Goal: Obtain resource: Download file/media

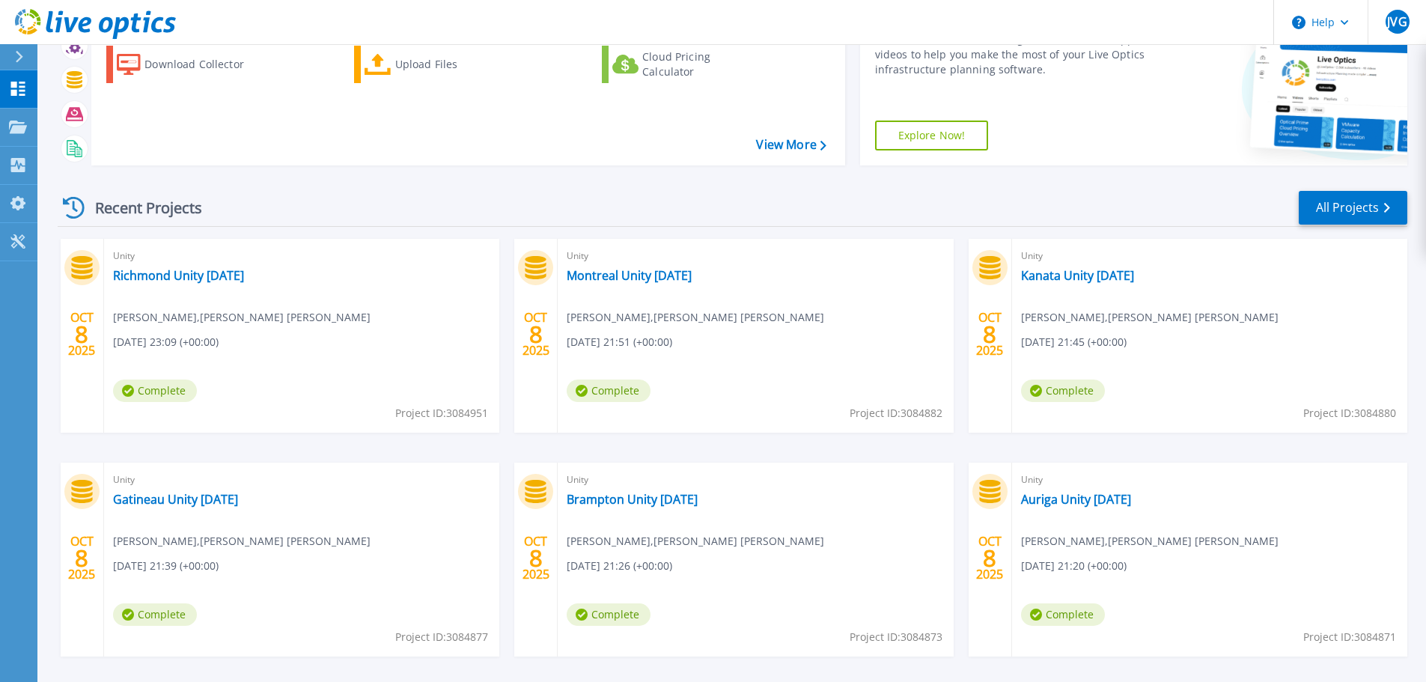
scroll to position [147, 0]
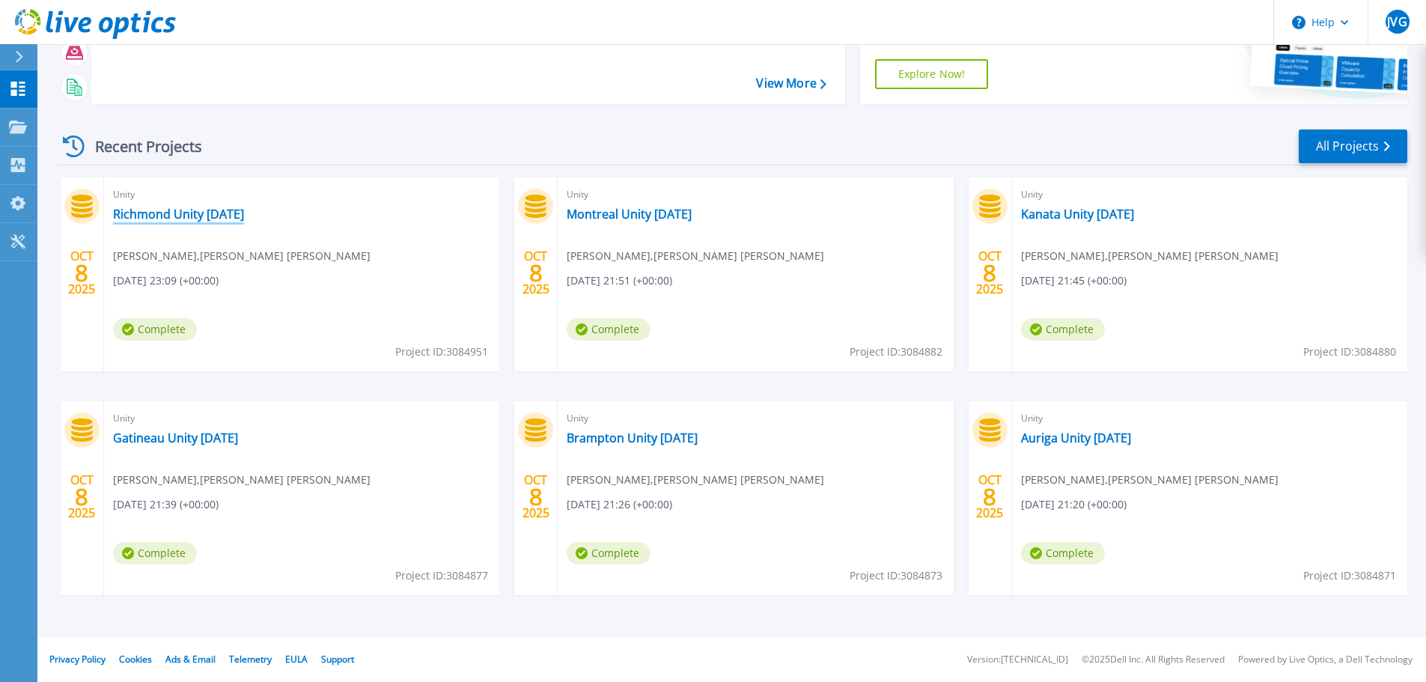
click at [172, 212] on link "Richmond Unity [DATE]" at bounding box center [178, 214] width 131 height 15
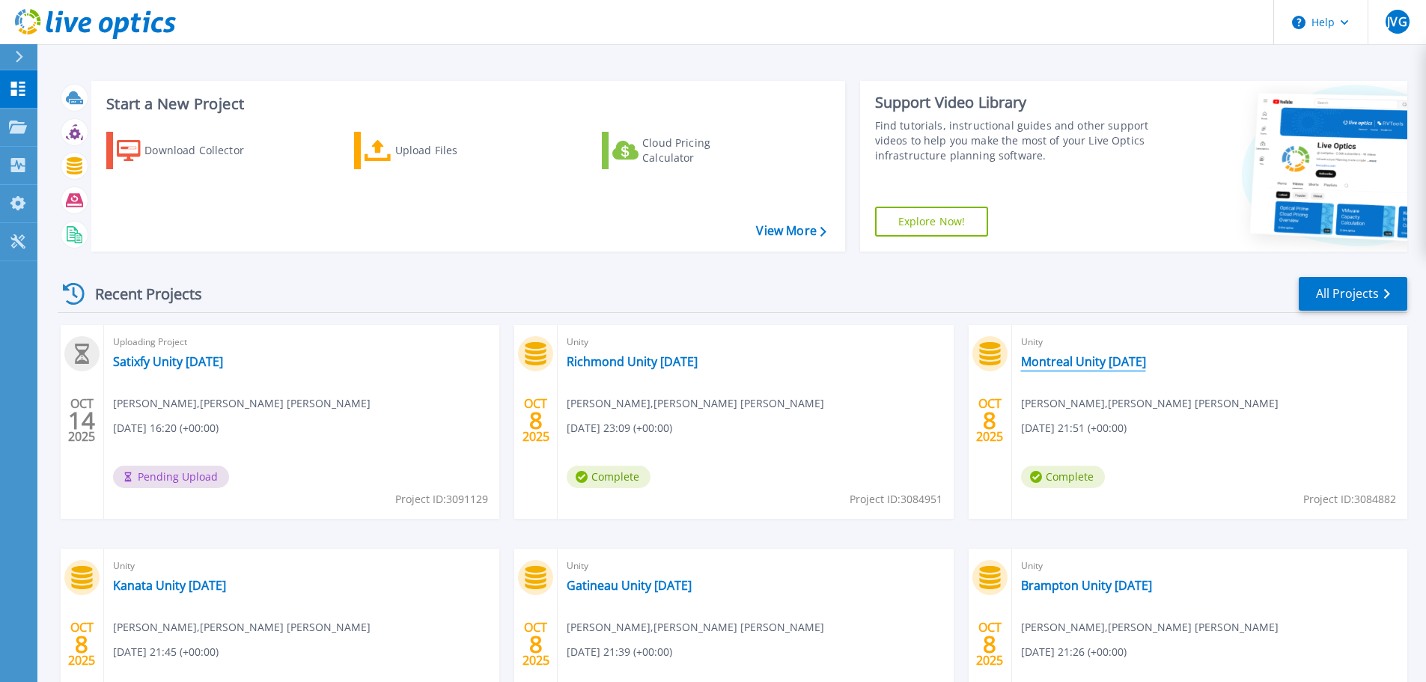
click at [1093, 361] on link "Montreal Unity [DATE]" at bounding box center [1083, 361] width 125 height 15
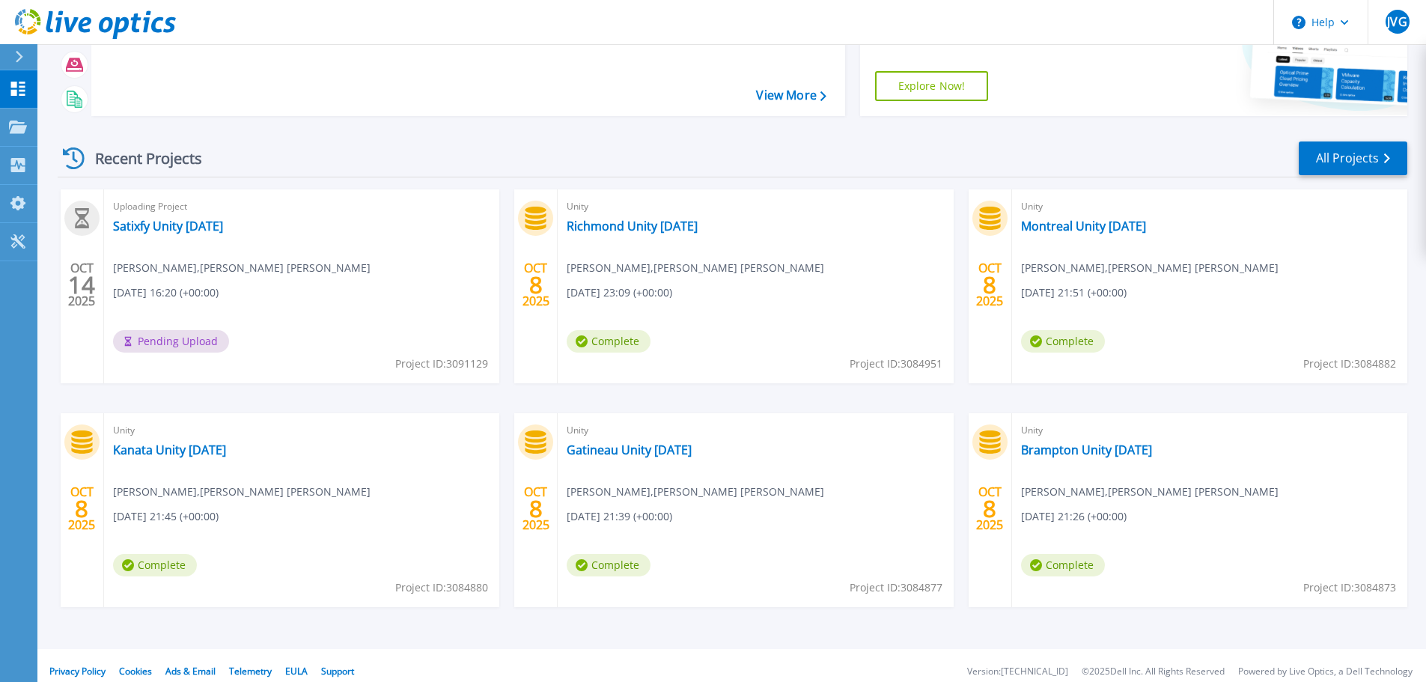
scroll to position [147, 0]
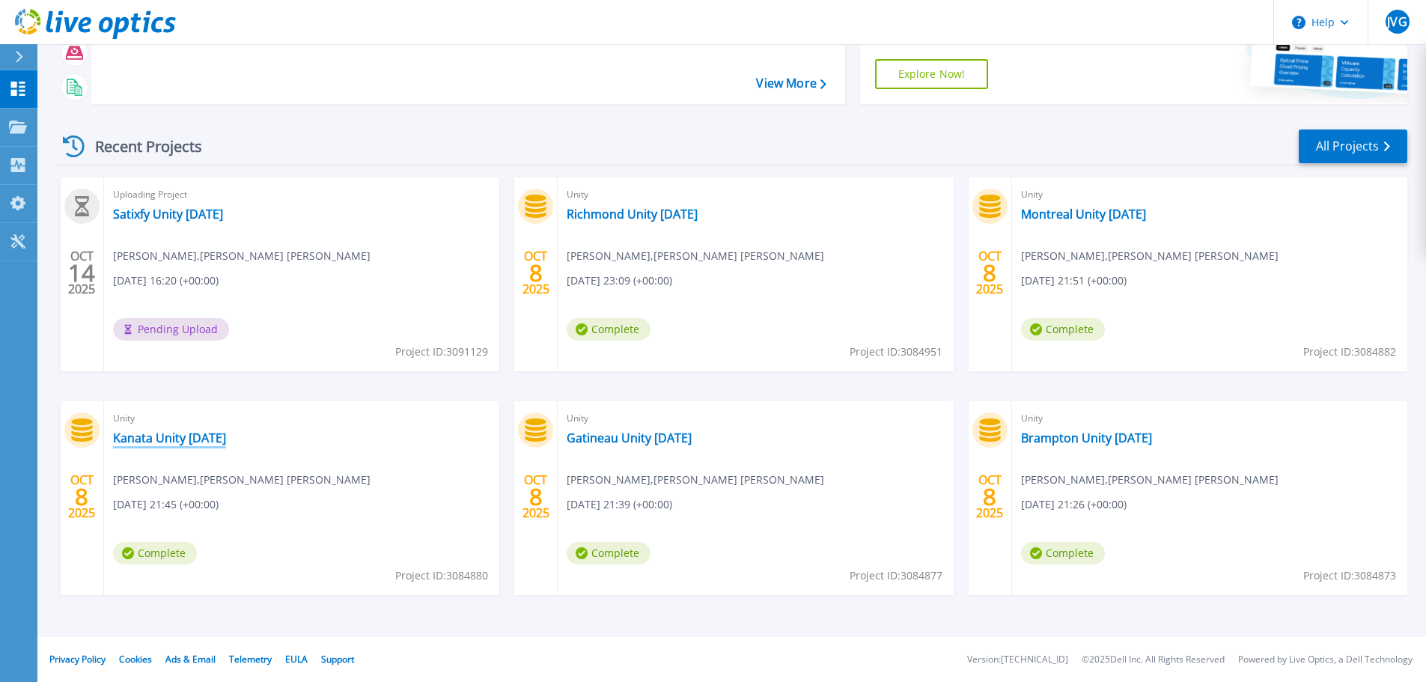
click at [207, 439] on link "Kanata Unity [DATE]" at bounding box center [169, 437] width 113 height 15
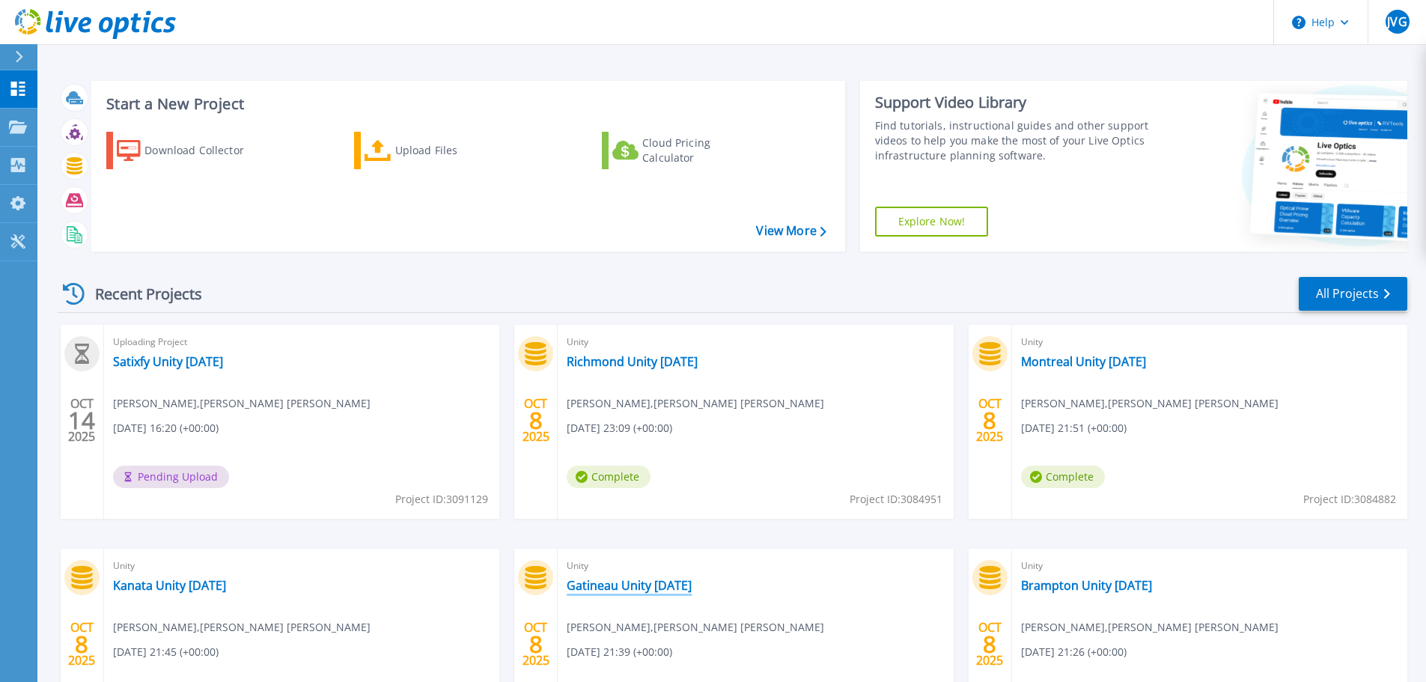
click at [652, 586] on link "Gatineau Unity [DATE]" at bounding box center [629, 585] width 125 height 15
click at [1083, 588] on link "Brampton Unity [DATE]" at bounding box center [1086, 585] width 131 height 15
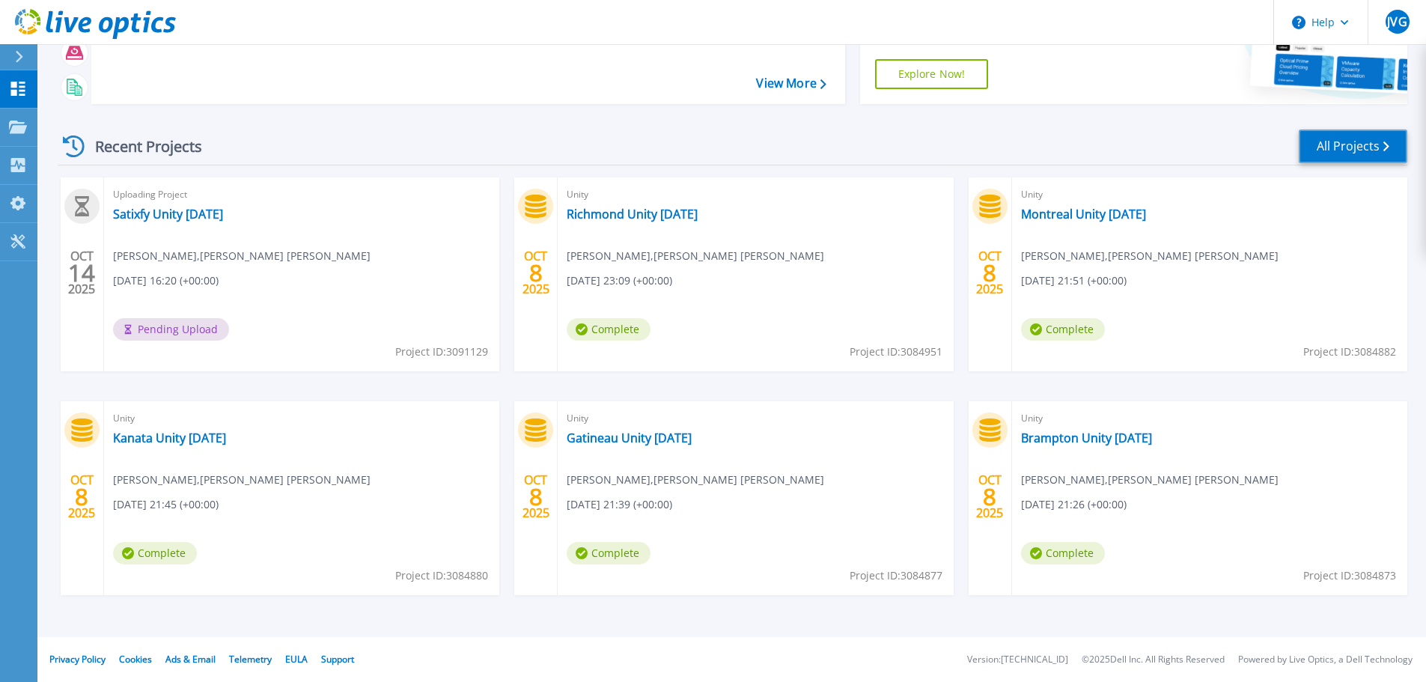
click at [1357, 144] on link "All Projects" at bounding box center [1352, 146] width 109 height 34
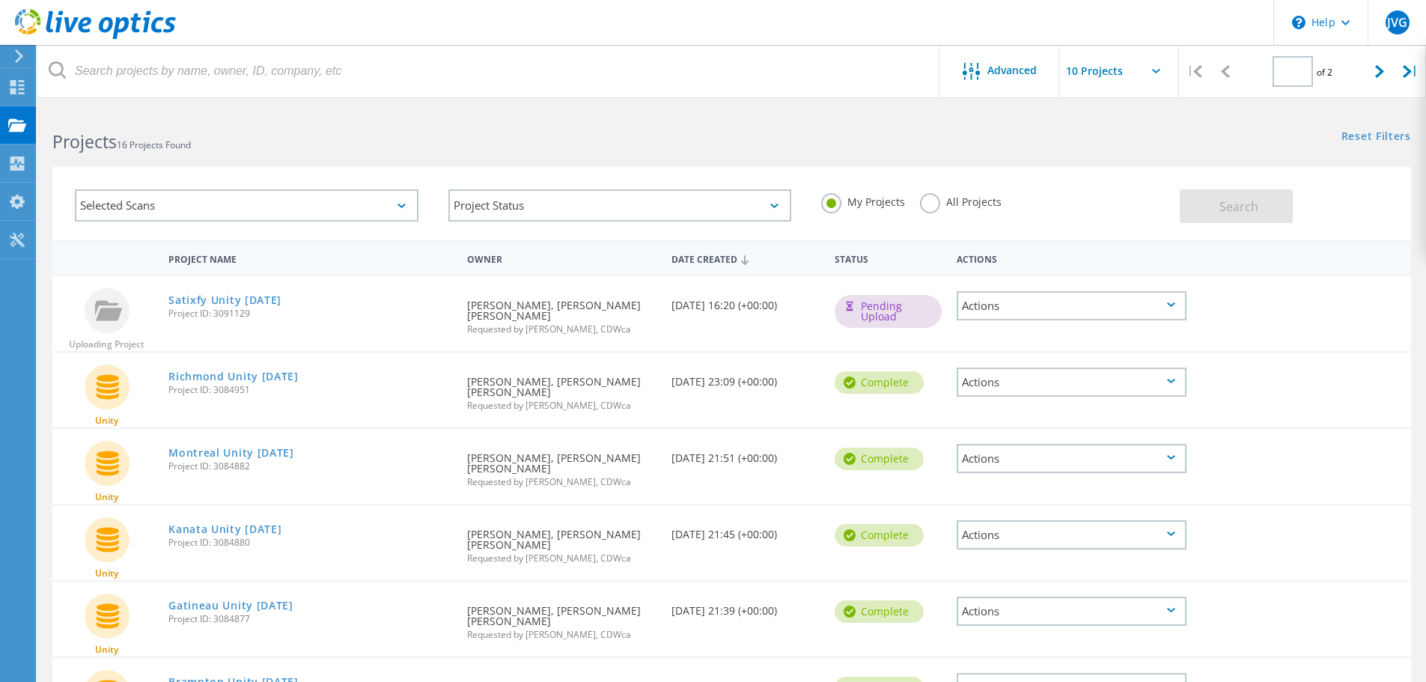
type input "1"
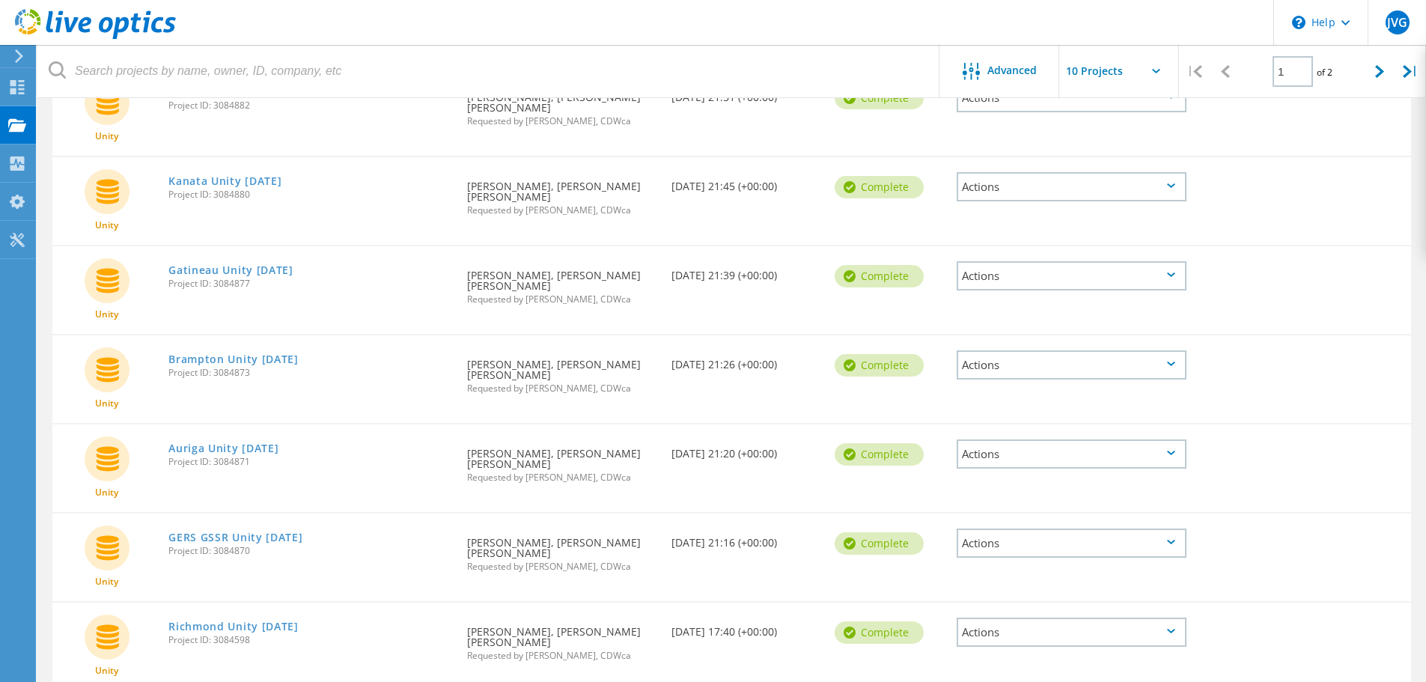
scroll to position [449, 0]
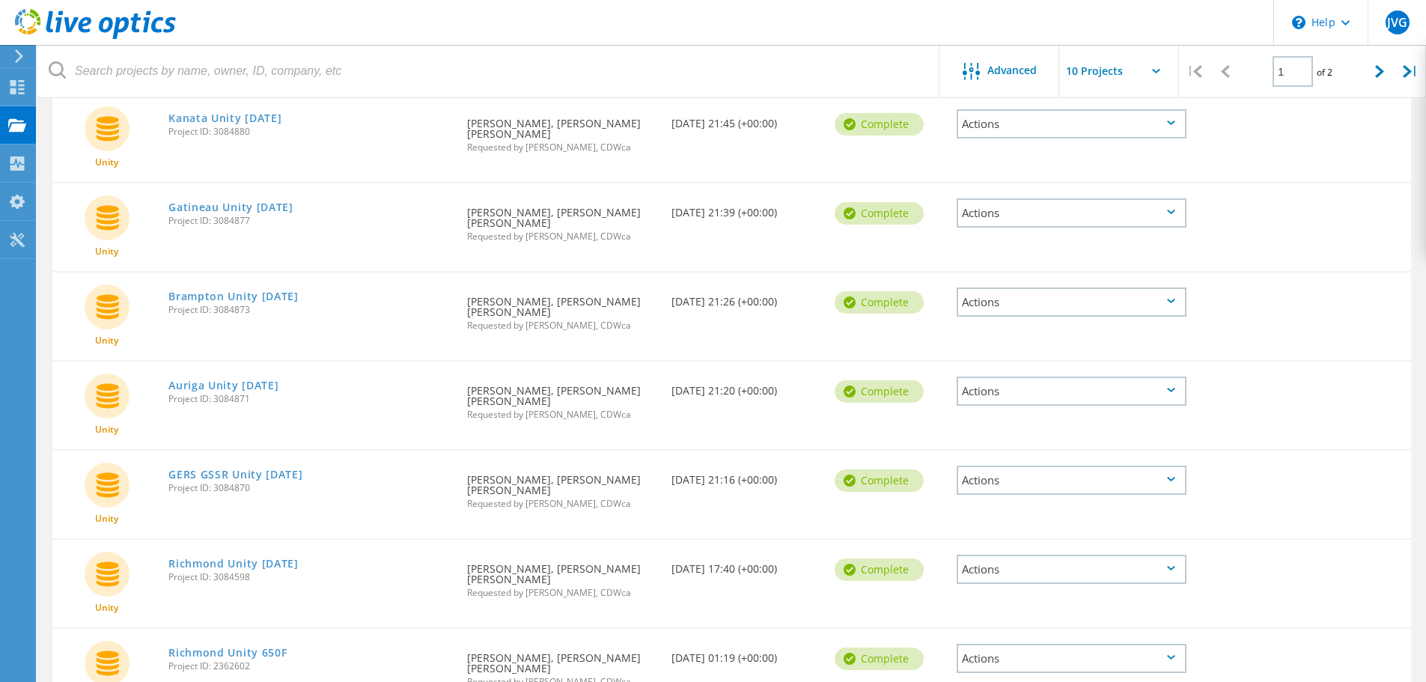
click at [1099, 392] on div "Actions" at bounding box center [1071, 390] width 230 height 29
click at [1035, 379] on div "Download PPT" at bounding box center [1071, 379] width 227 height 23
click at [1172, 481] on icon at bounding box center [1171, 479] width 8 height 4
click at [1023, 470] on div "Download PPT" at bounding box center [1071, 468] width 227 height 23
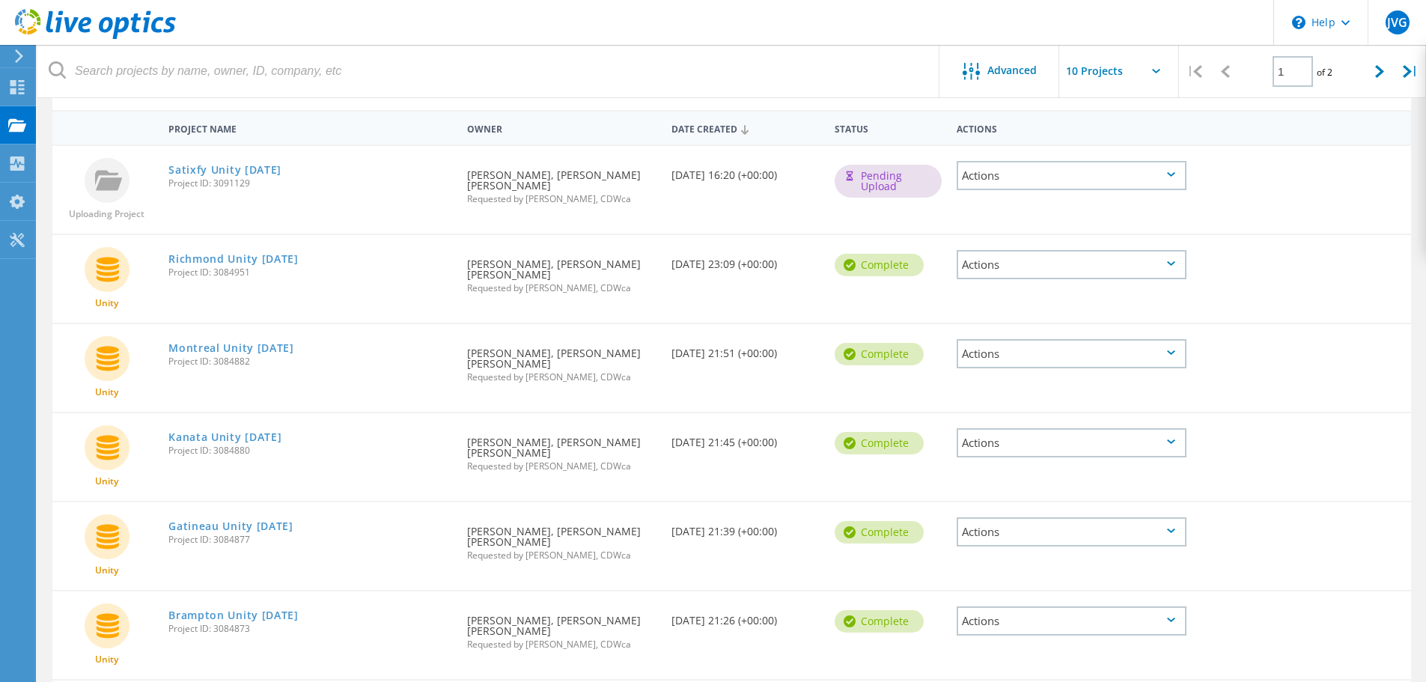
scroll to position [0, 0]
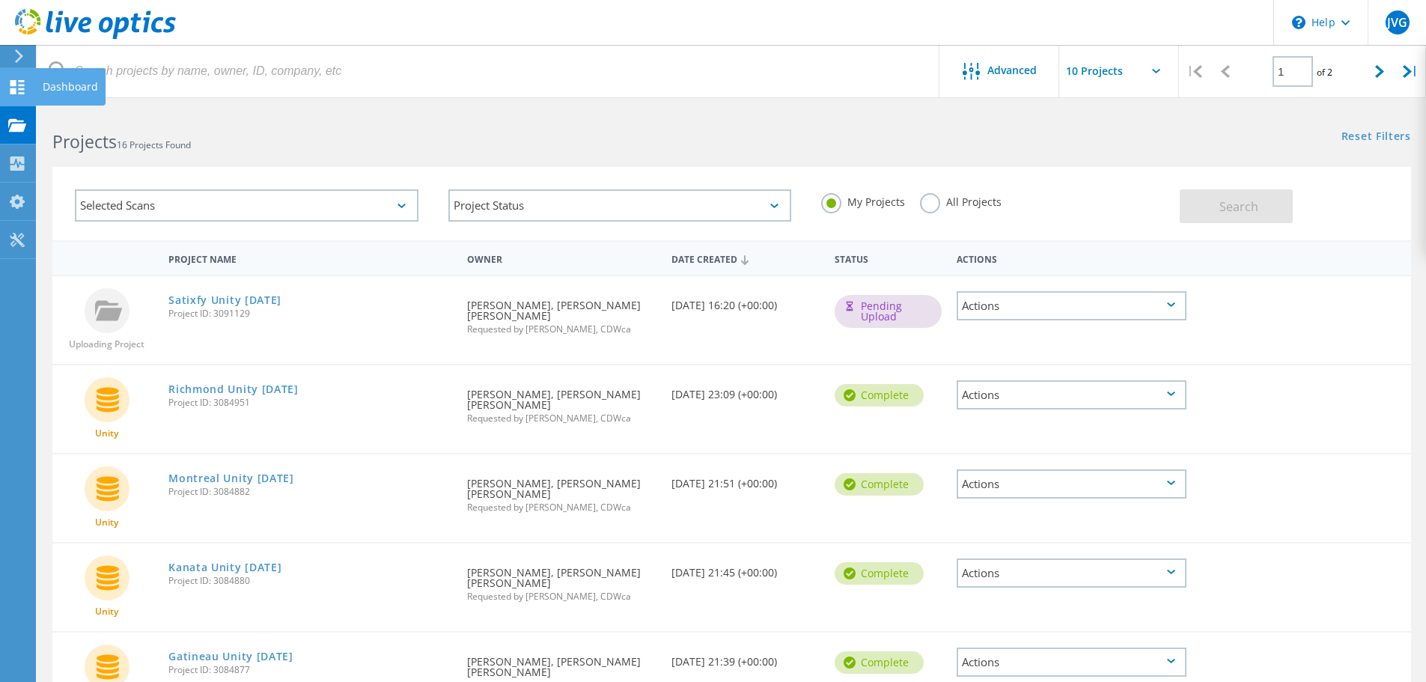
click at [18, 91] on icon at bounding box center [17, 87] width 18 height 14
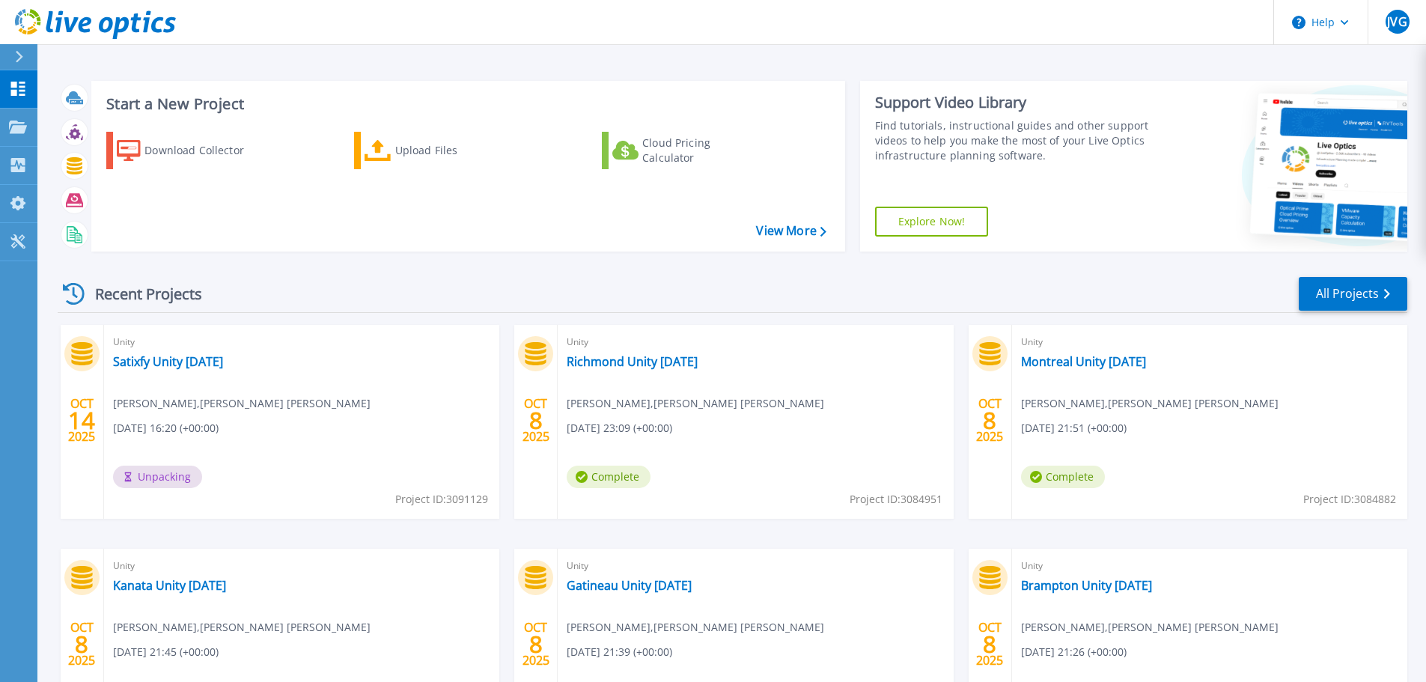
drag, startPoint x: 326, startPoint y: 1, endPoint x: 992, endPoint y: 278, distance: 721.6
click at [992, 278] on div "Recent Projects All Projects" at bounding box center [732, 293] width 1349 height 37
click at [1358, 291] on link "All Projects" at bounding box center [1352, 294] width 109 height 34
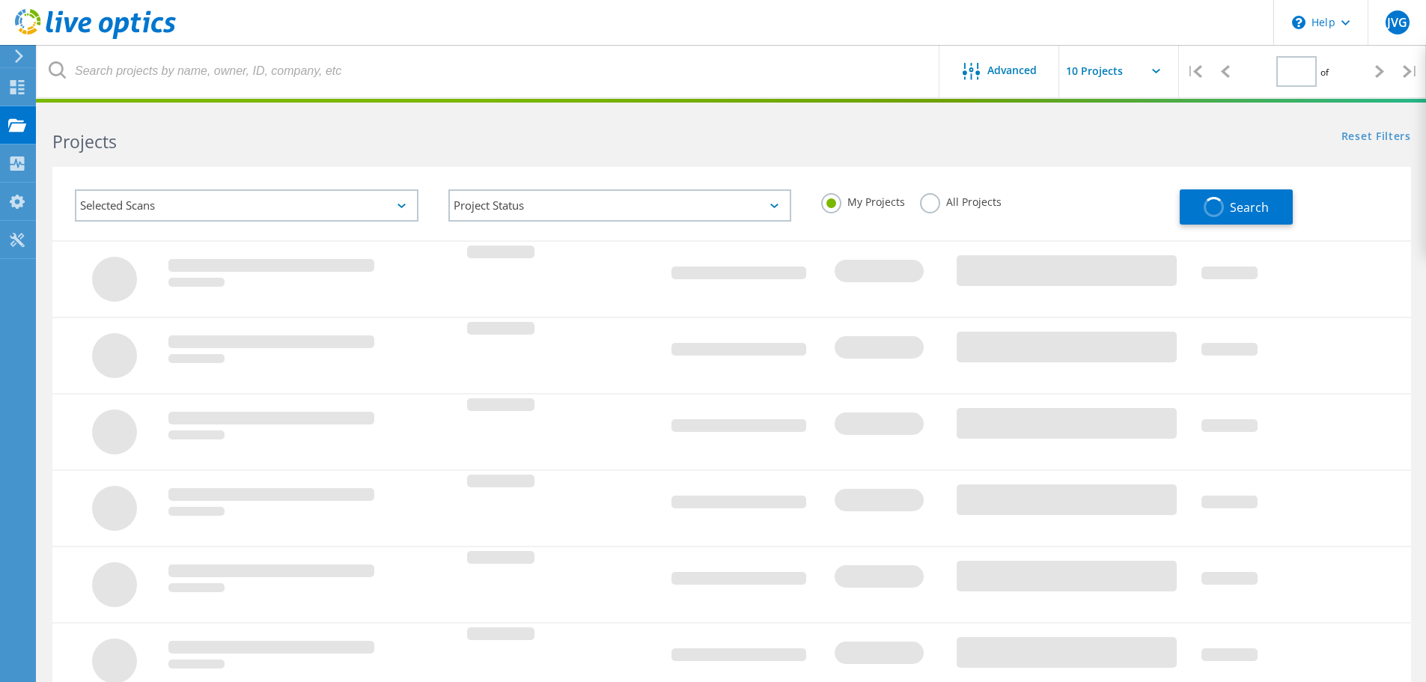
type input "1"
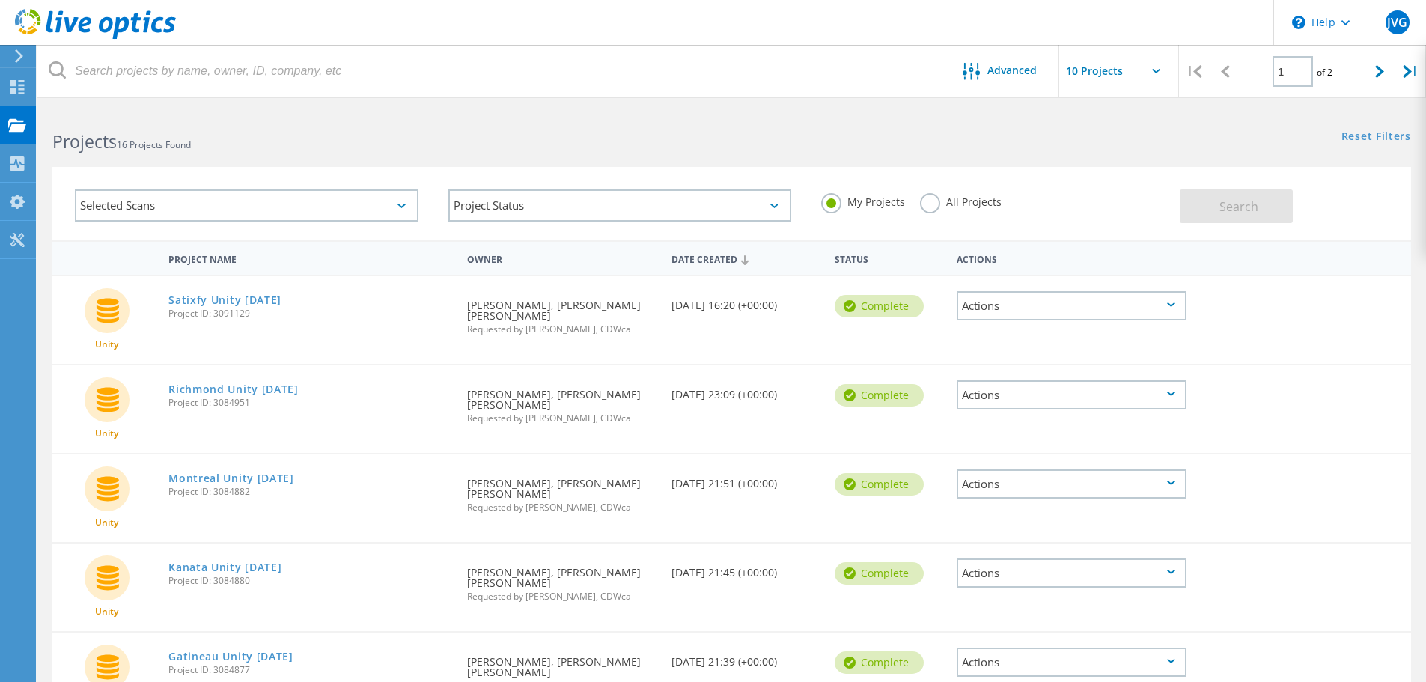
click at [1165, 307] on div "Actions" at bounding box center [1071, 305] width 230 height 29
click at [1011, 296] on div "Download PPT" at bounding box center [1071, 294] width 227 height 23
click at [382, 109] on div "Projects 16 Projects Found" at bounding box center [384, 129] width 694 height 40
